Goal: Navigation & Orientation: Find specific page/section

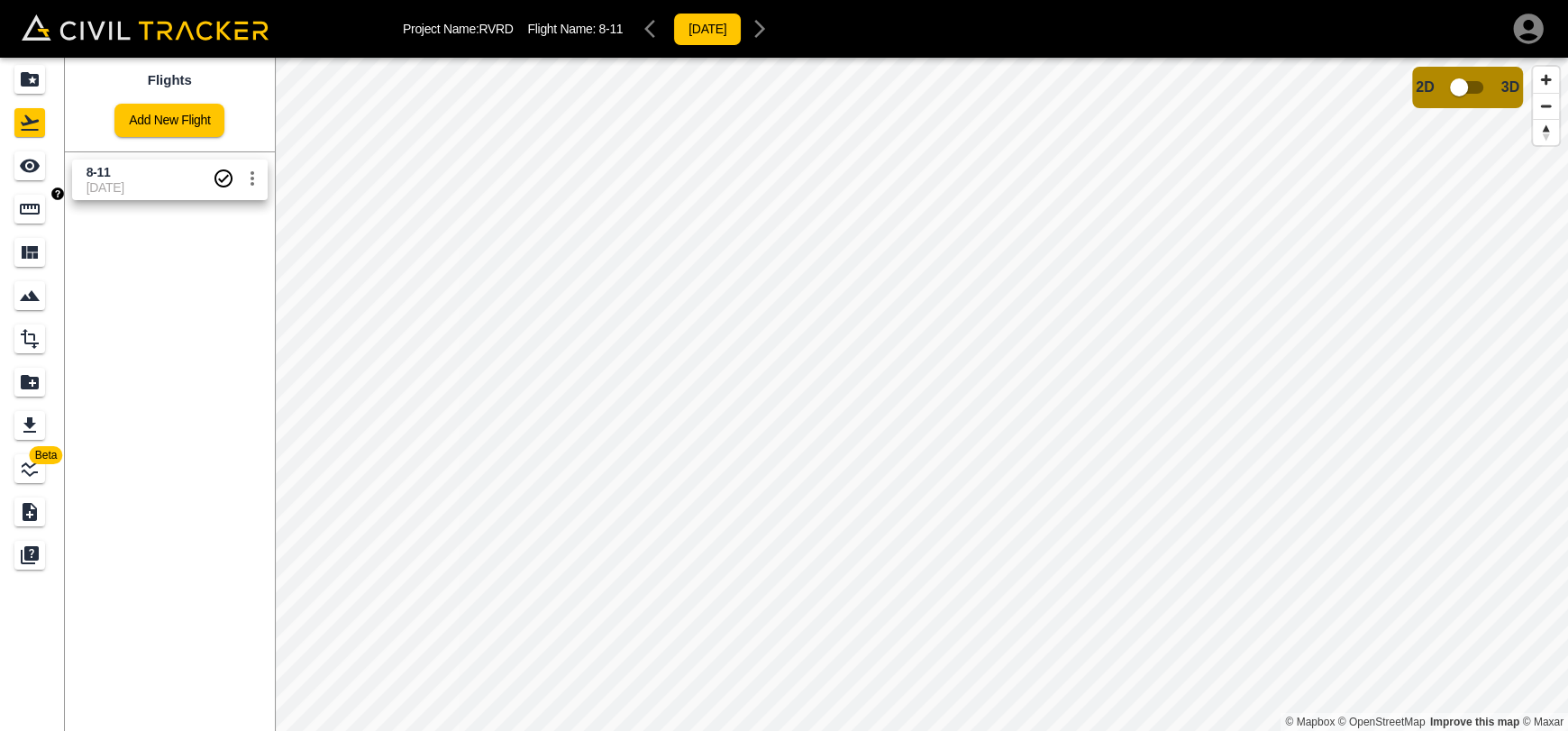
click at [49, 218] on div "Measure" at bounding box center [33, 209] width 36 height 29
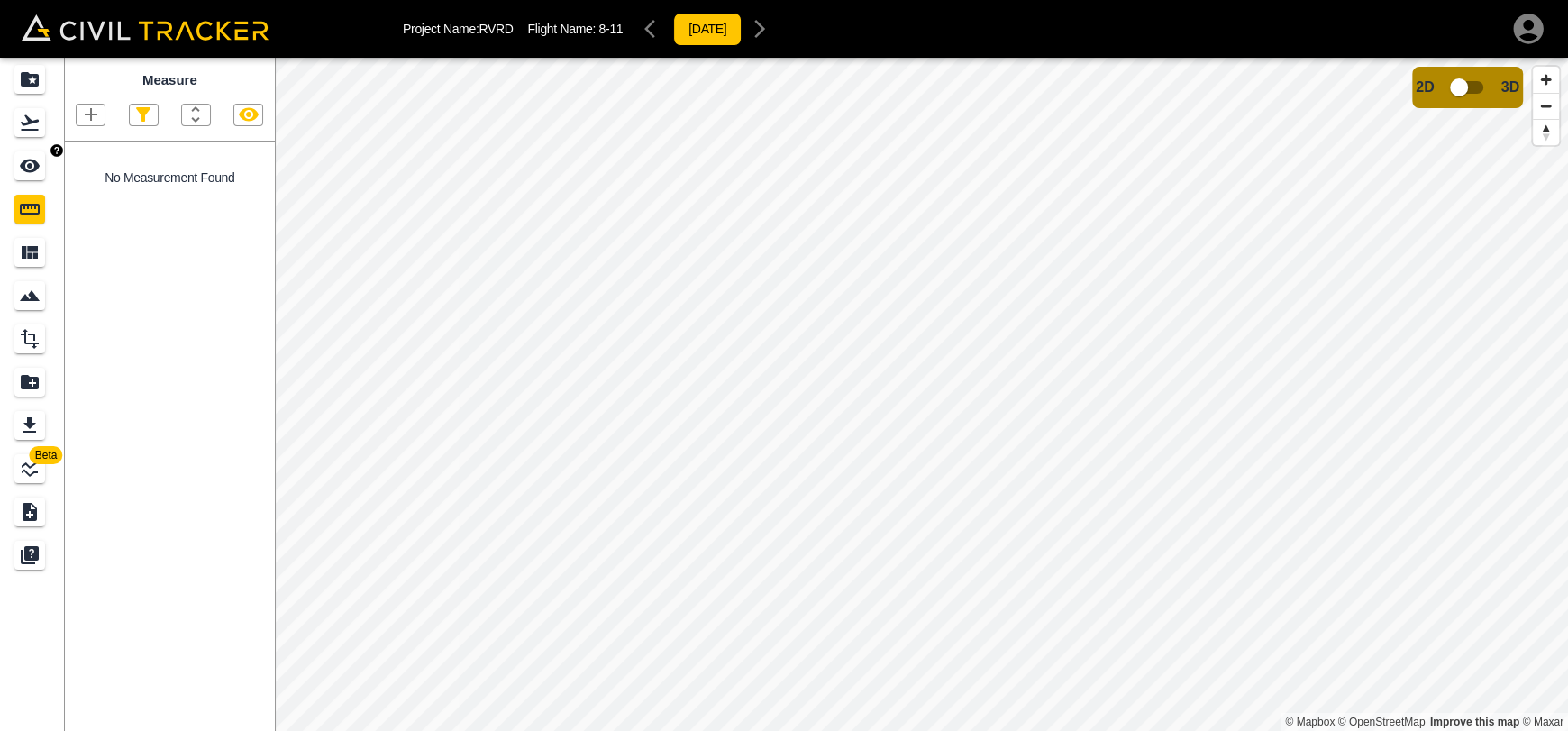
click at [12, 174] on link at bounding box center [33, 166] width 65 height 43
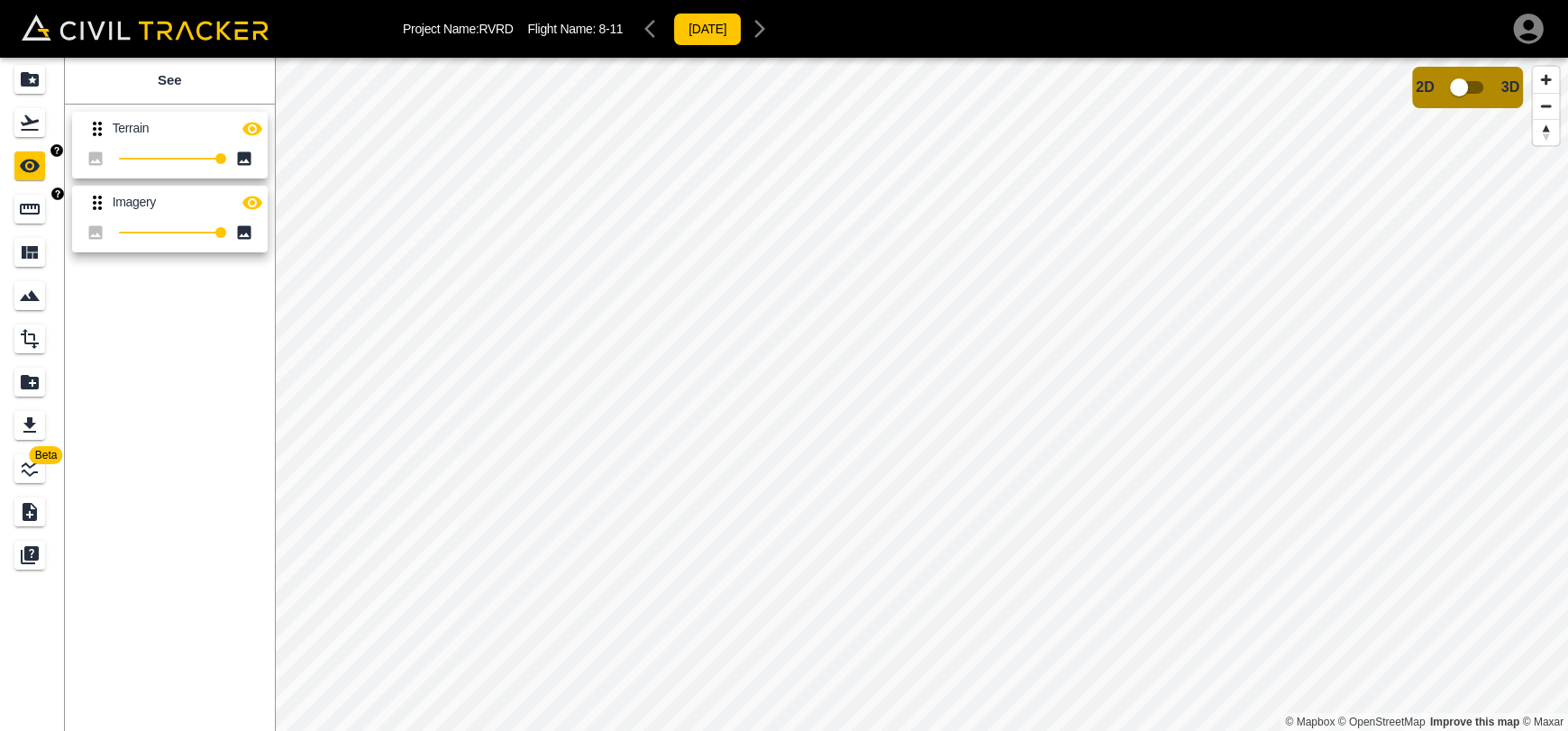
click at [20, 207] on icon "Measure" at bounding box center [30, 209] width 20 height 11
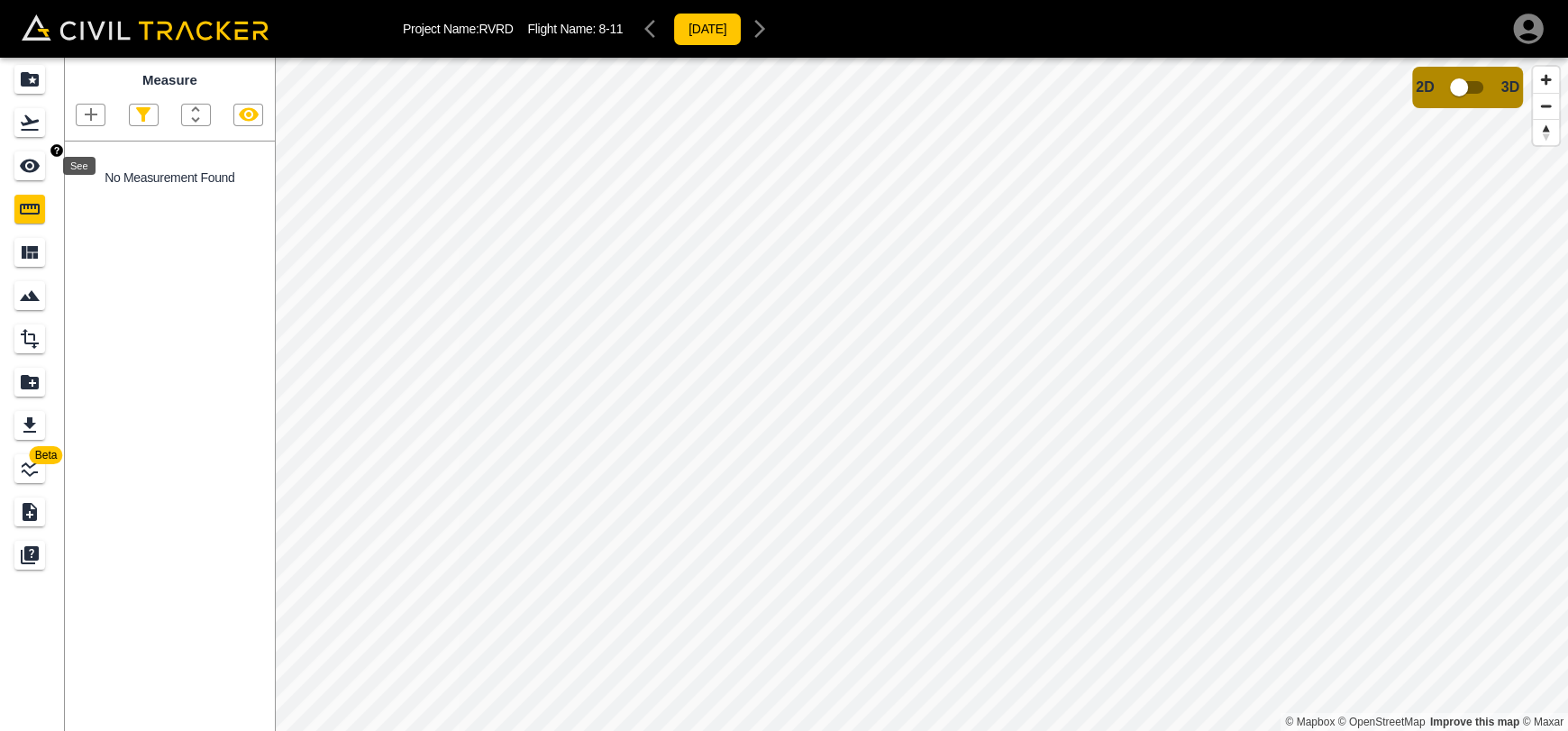
click at [33, 171] on icon "See" at bounding box center [30, 166] width 20 height 14
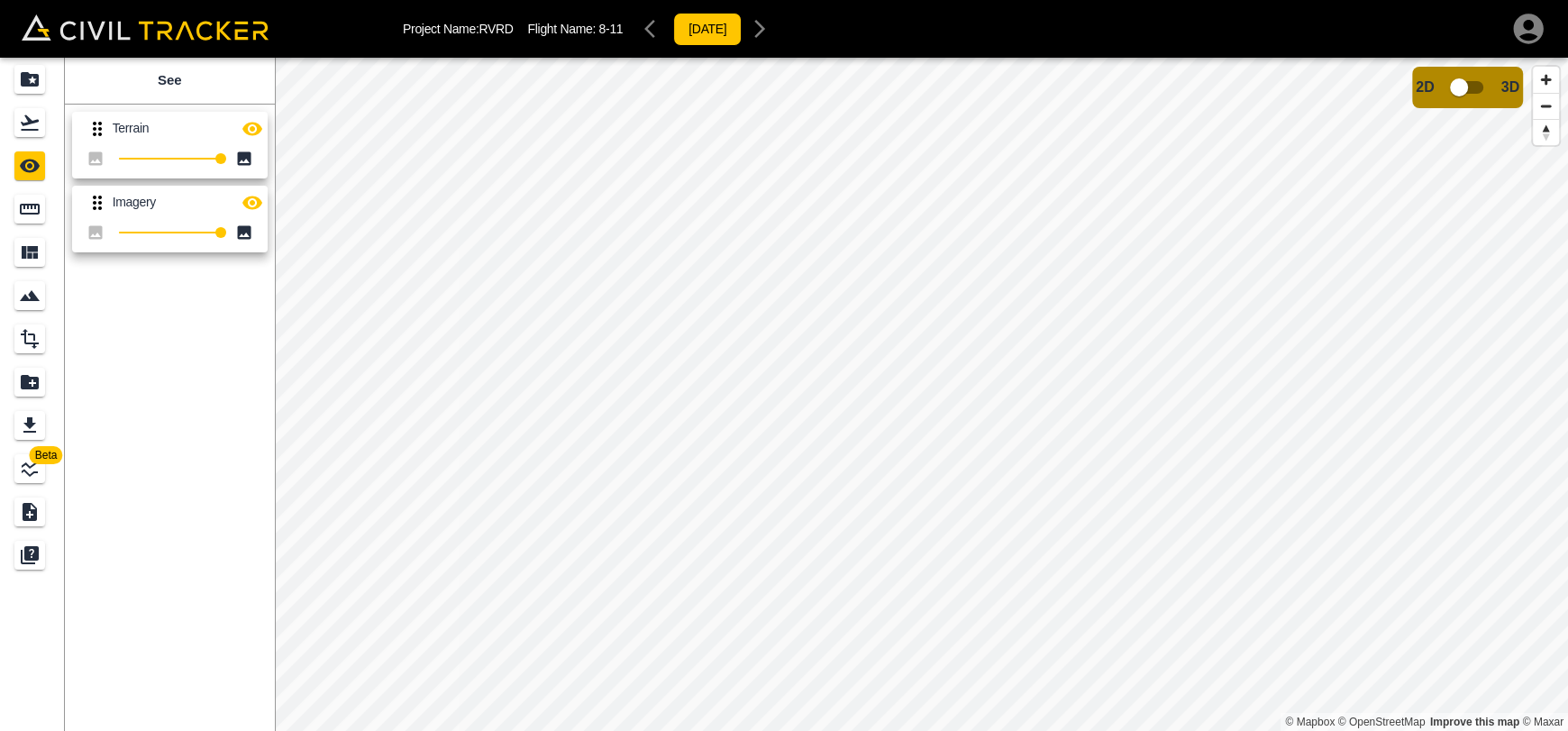
click at [242, 126] on icon "button" at bounding box center [252, 128] width 22 height 22
click at [251, 125] on icon "button" at bounding box center [252, 128] width 22 height 22
click at [252, 131] on icon "button" at bounding box center [252, 128] width 22 height 22
click at [1464, 96] on input "checkbox" at bounding box center [1459, 88] width 103 height 34
click at [1501, 89] on input "checkbox" at bounding box center [1513, 82] width 103 height 34
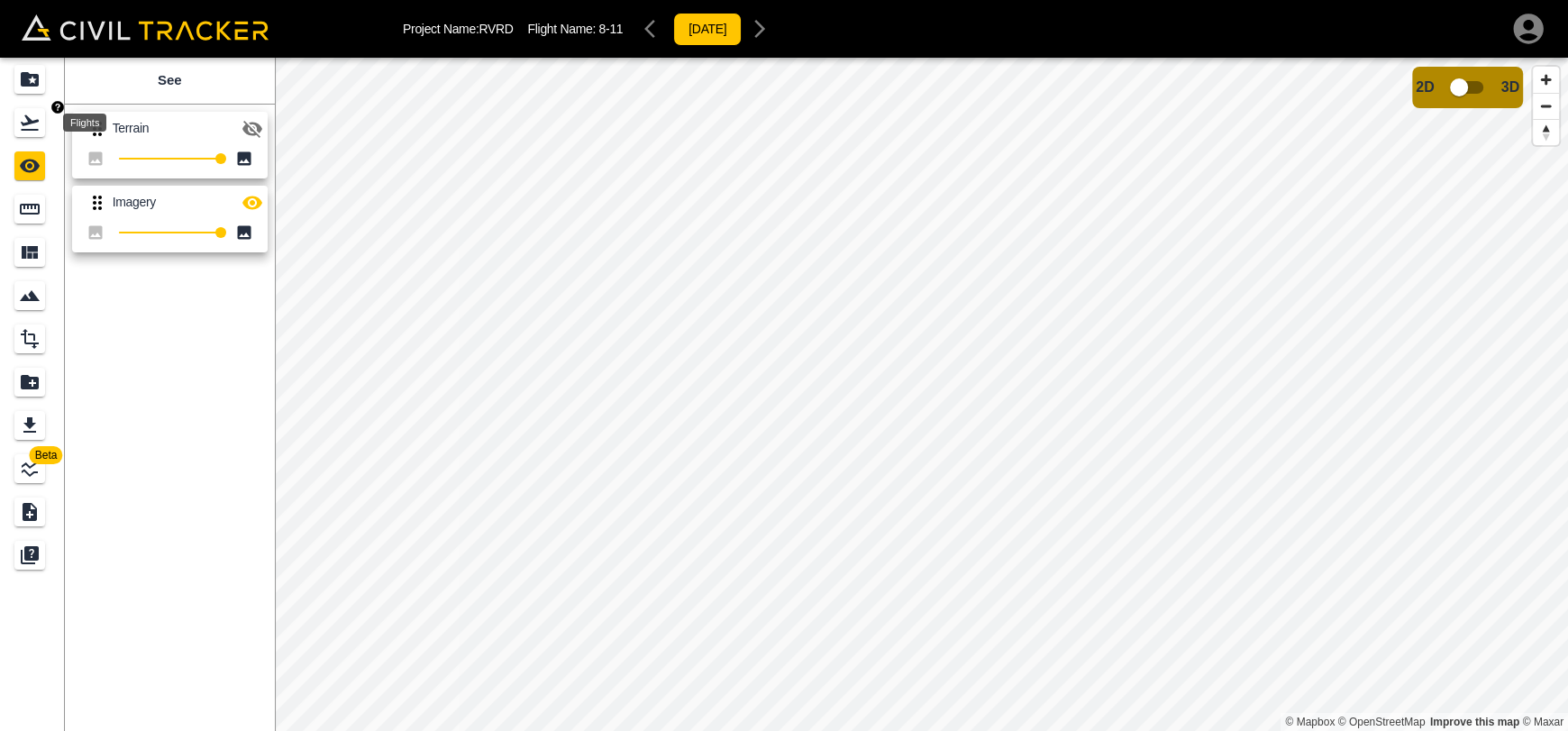
click at [29, 133] on div "Flights" at bounding box center [30, 123] width 31 height 29
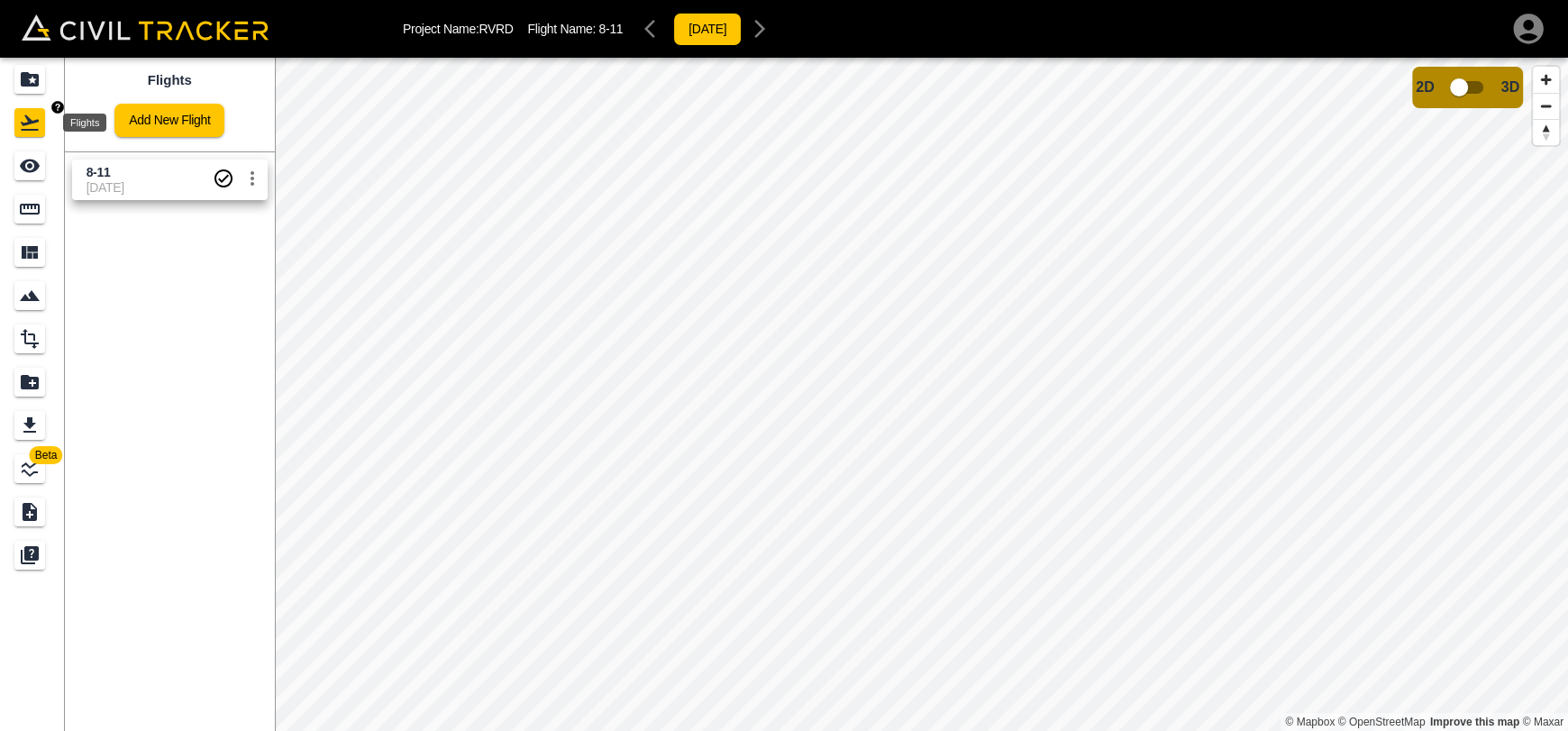
click at [29, 114] on icon "Flights" at bounding box center [30, 122] width 22 height 22
click at [16, 81] on div "Projects" at bounding box center [30, 80] width 31 height 29
